Goal: Task Accomplishment & Management: Manage account settings

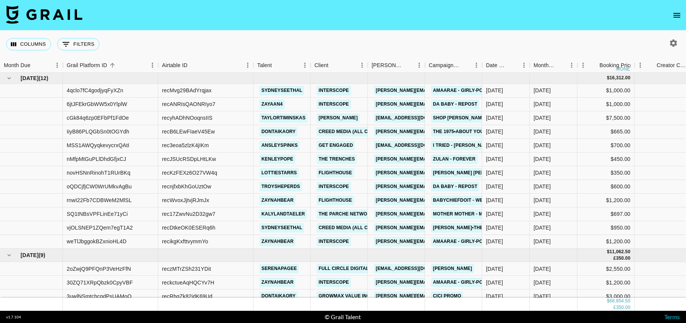
click at [678, 19] on icon "open drawer" at bounding box center [677, 15] width 9 height 9
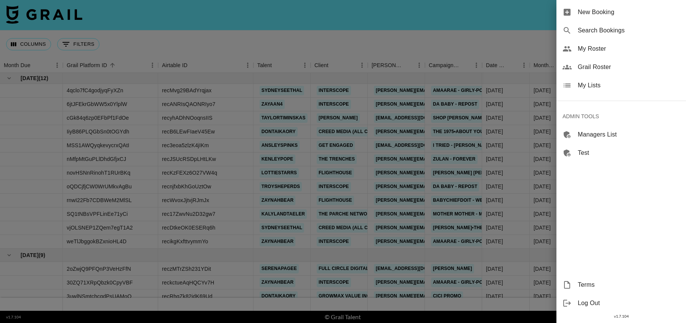
click at [589, 43] on div "My Roster" at bounding box center [622, 49] width 130 height 18
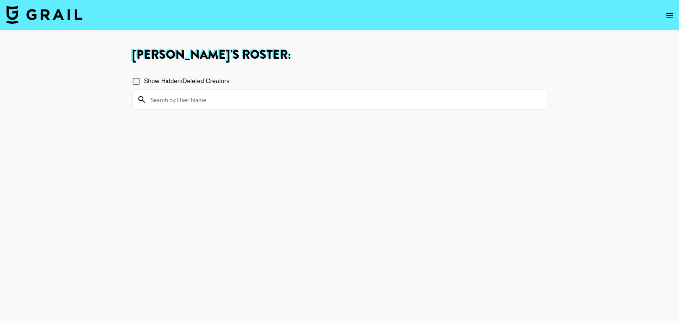
click at [284, 100] on input at bounding box center [344, 99] width 396 height 12
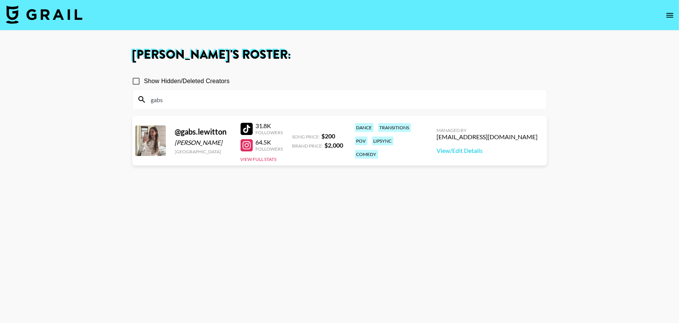
click at [246, 128] on div at bounding box center [247, 129] width 12 height 12
click at [492, 149] on link "View/Edit Details" at bounding box center [487, 151] width 101 height 8
click at [250, 149] on div at bounding box center [247, 145] width 12 height 12
click at [323, 104] on input "gabs" at bounding box center [344, 99] width 396 height 12
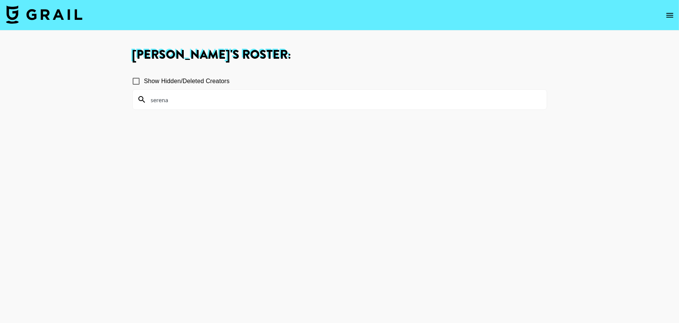
type input "serena"
click at [167, 81] on span "Show Hidden/Deleted Creators" at bounding box center [187, 81] width 86 height 9
click at [144, 81] on input "Show Hidden/Deleted Creators" at bounding box center [136, 81] width 16 height 16
checkbox input "true"
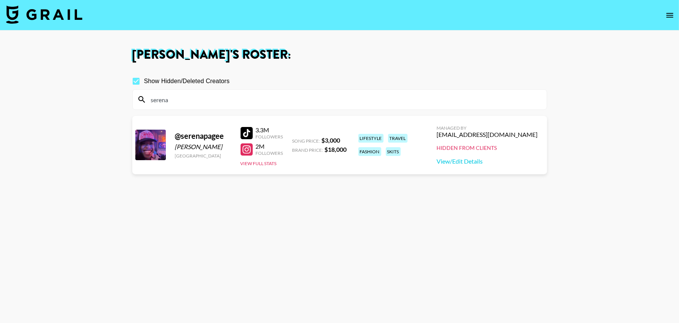
click at [246, 148] on div at bounding box center [247, 149] width 12 height 12
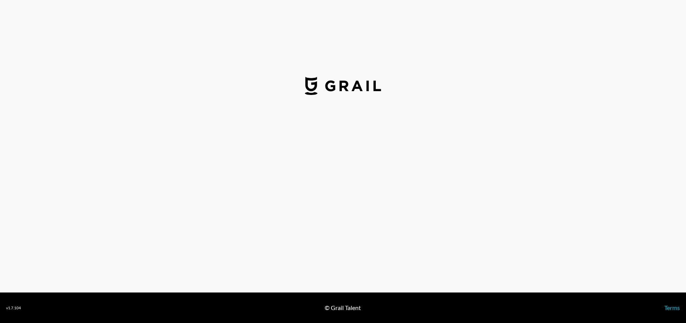
select select "USD"
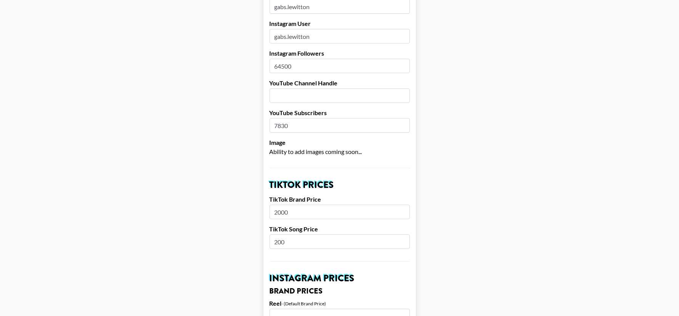
scroll to position [116, 0]
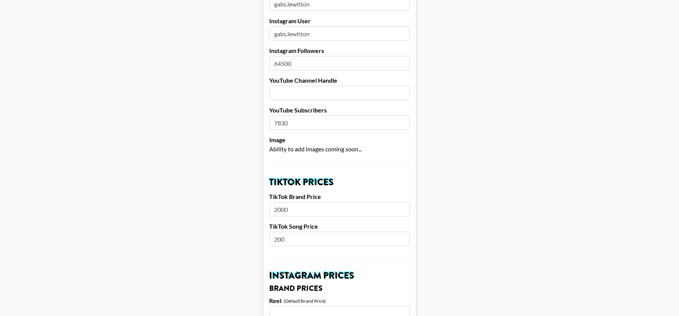
click at [350, 234] on input "200" at bounding box center [340, 239] width 140 height 14
type input "250"
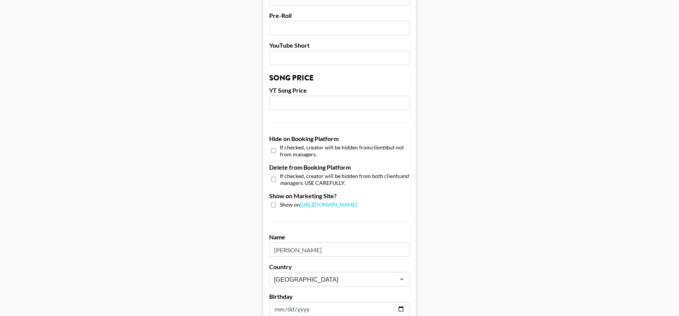
scroll to position [717, 0]
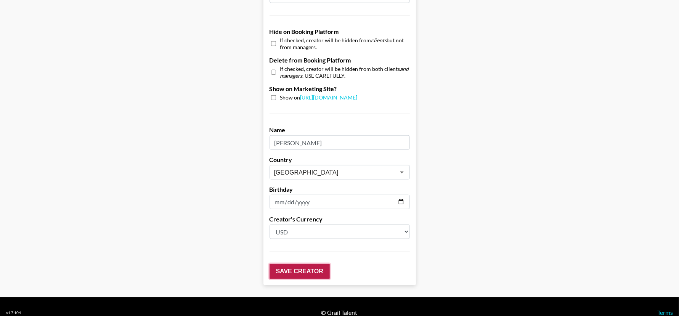
click at [298, 264] on input "Save Creator" at bounding box center [300, 271] width 60 height 15
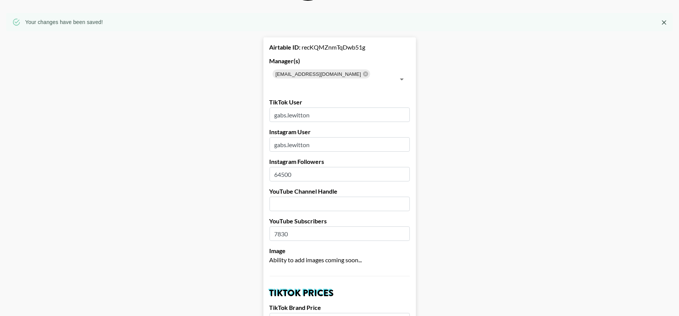
scroll to position [0, 0]
